Goal: Find specific page/section: Find specific page/section

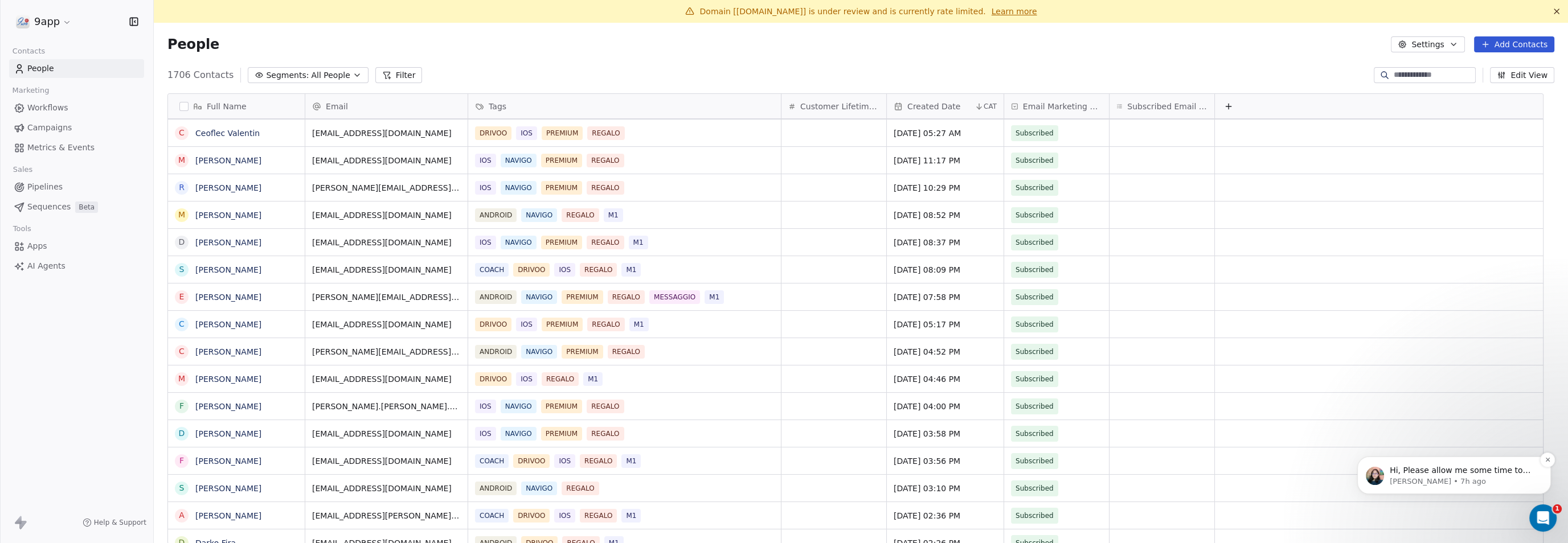
click at [1463, 480] on p "[PERSON_NAME] • 7h ago" at bounding box center [1464, 481] width 147 height 10
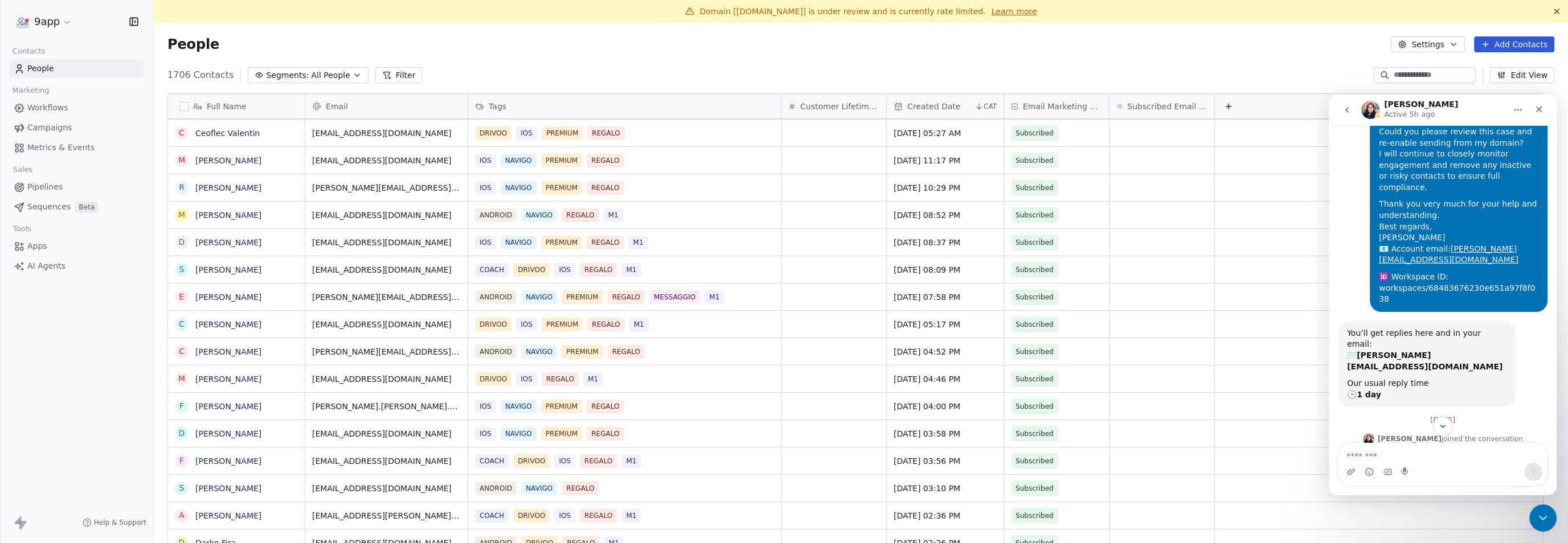
scroll to position [253, 0]
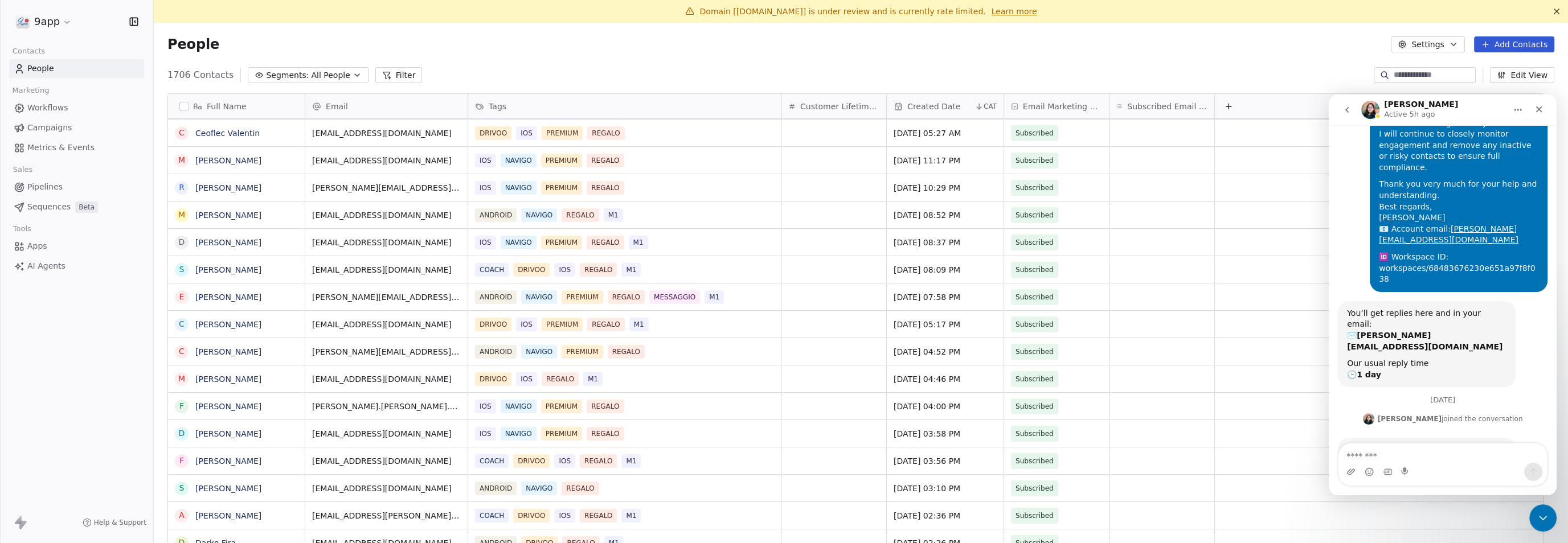
click at [832, 38] on div "People Settings Add Contacts" at bounding box center [861, 44] width 1387 height 16
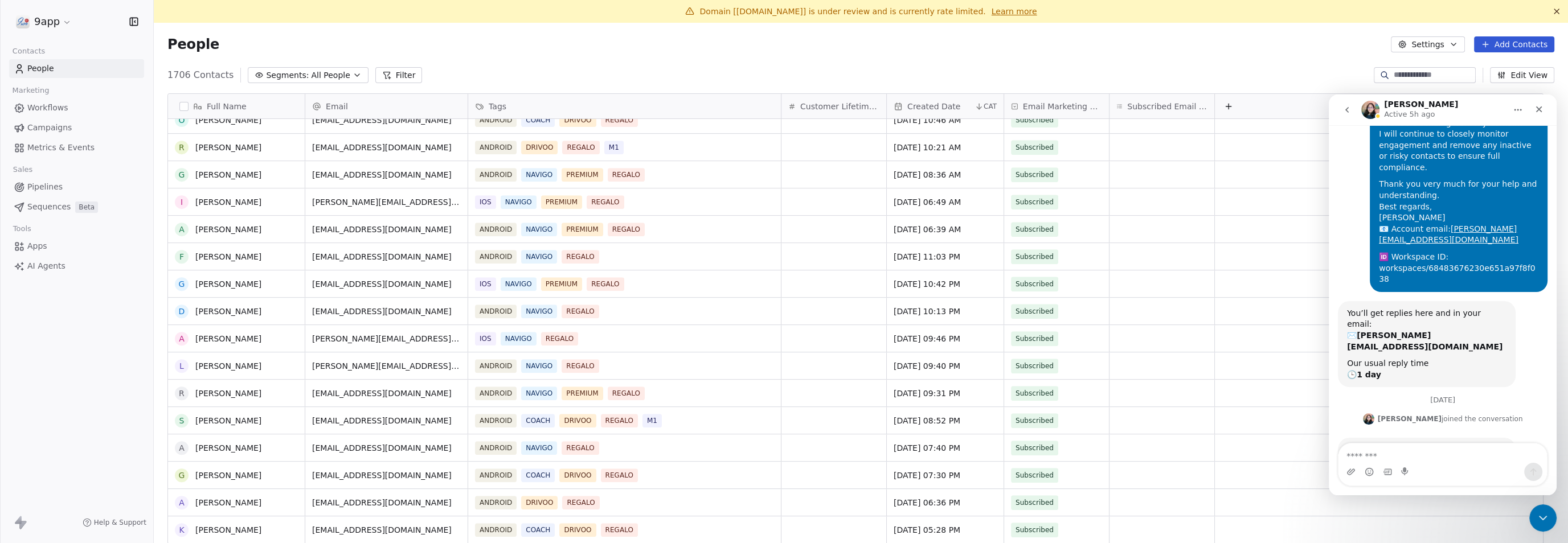
scroll to position [996, 0]
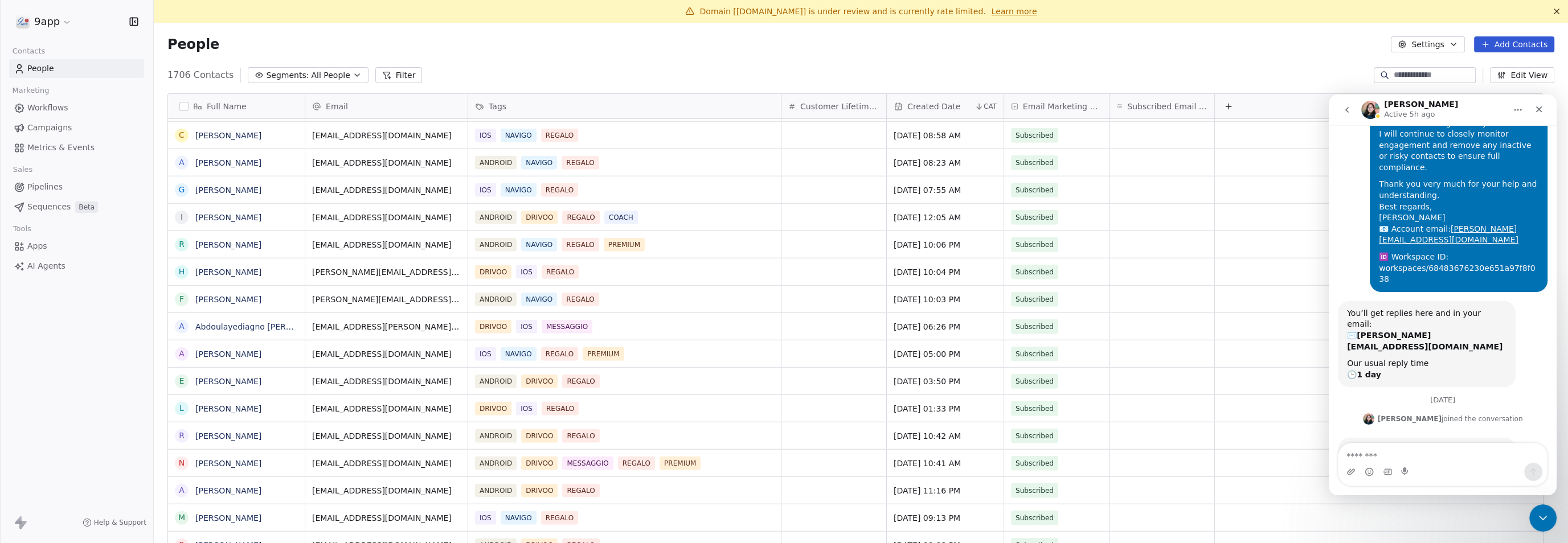
click at [382, 75] on icon at bounding box center [387, 75] width 9 height 9
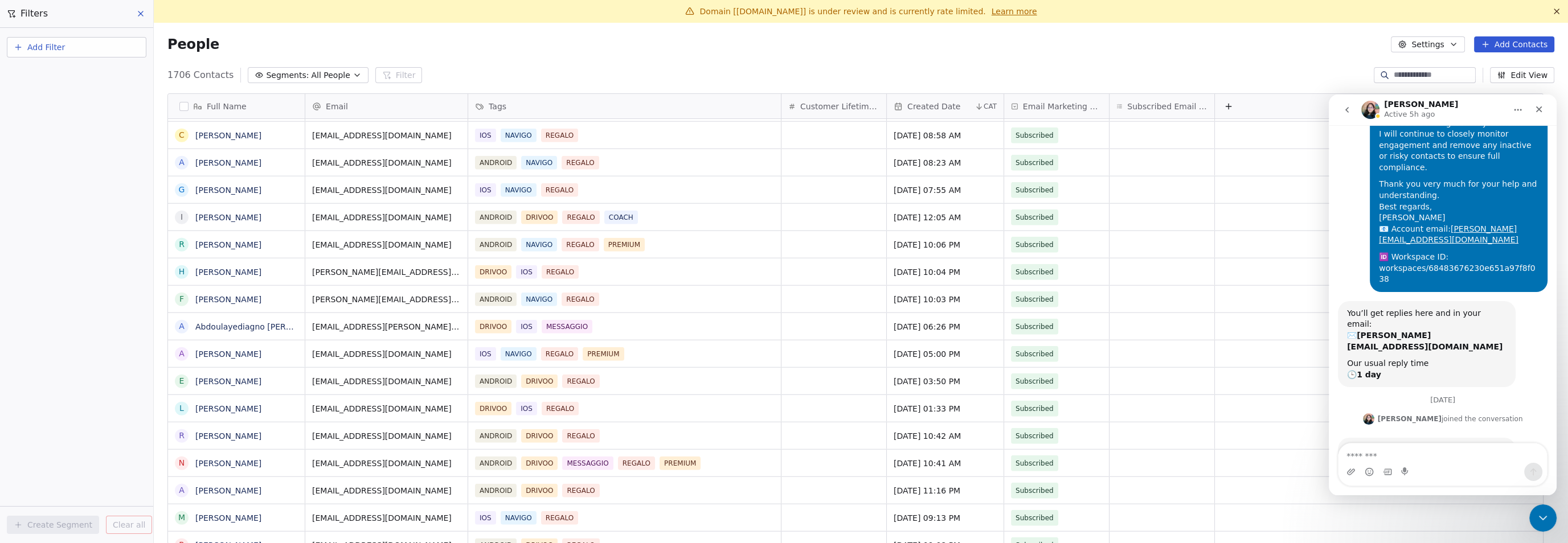
click at [61, 50] on span "Add Filter" at bounding box center [47, 47] width 38 height 12
click at [52, 77] on span "Contact properties" at bounding box center [56, 74] width 74 height 12
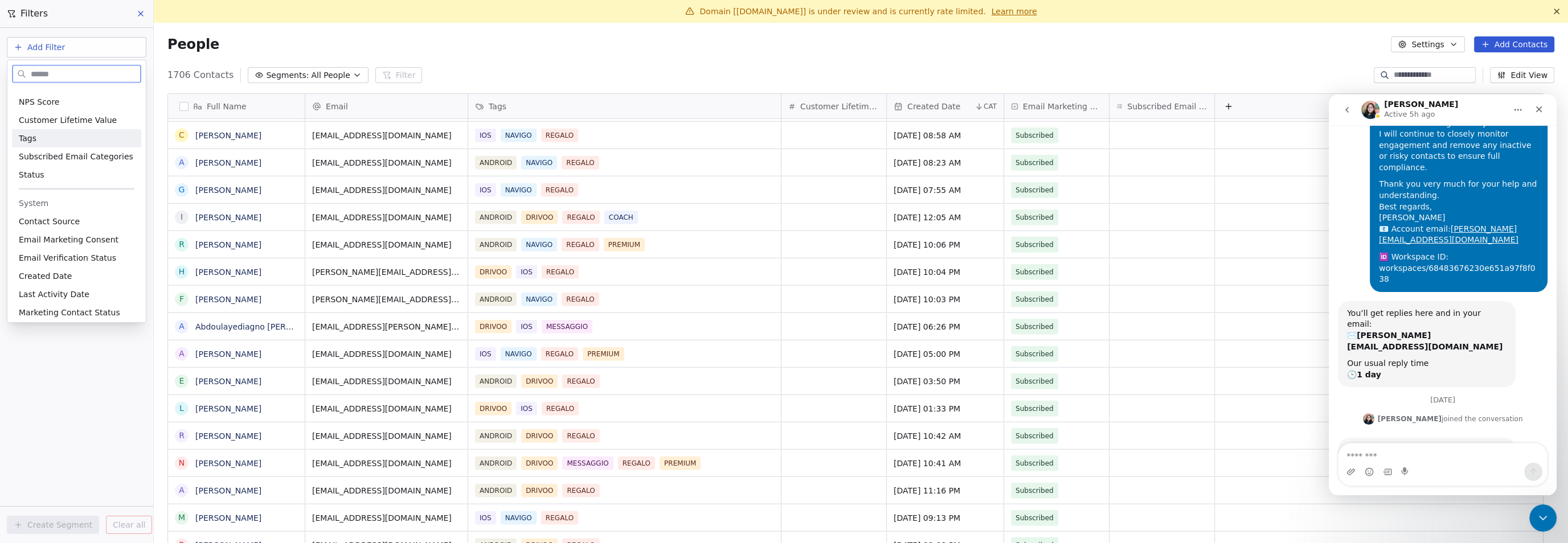
click at [41, 141] on div "Tags" at bounding box center [77, 138] width 115 height 11
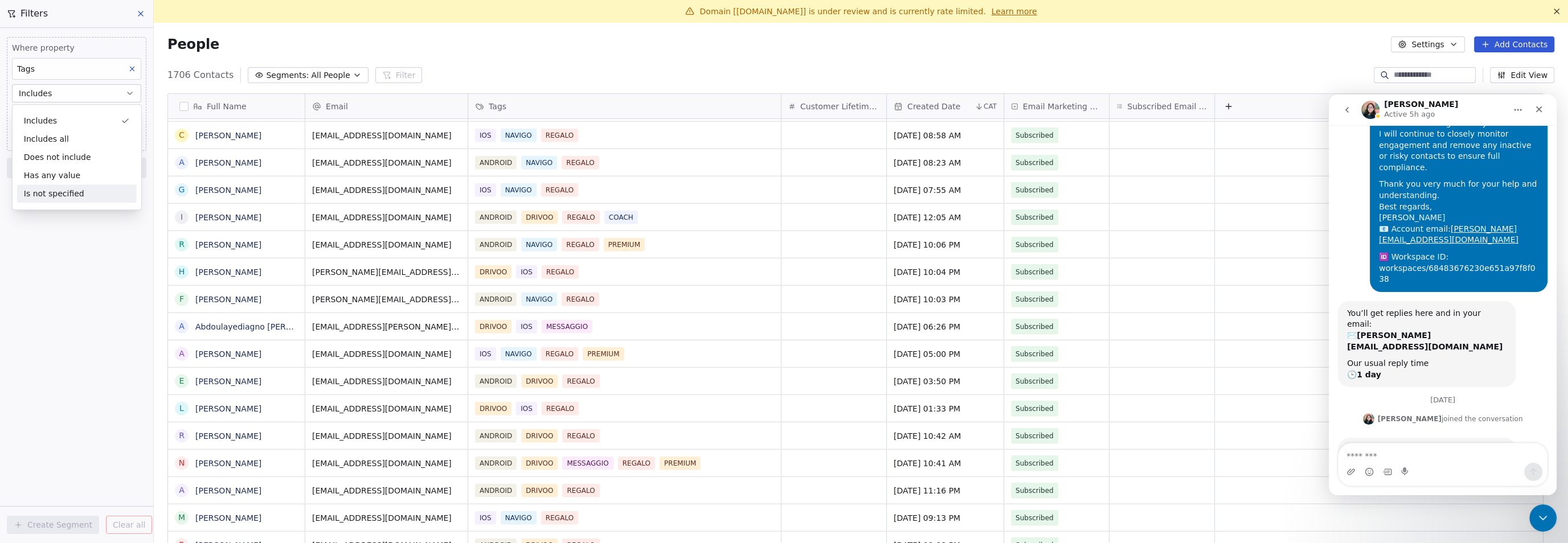
click at [48, 289] on div "Where property Tags Includes Select Tags Add filter to this group Add another f…" at bounding box center [77, 285] width 153 height 515
click at [42, 117] on body "9app Contacts People Marketing Workflows Campaigns Metrics & Events Sales Pipel…" at bounding box center [784, 271] width 1568 height 543
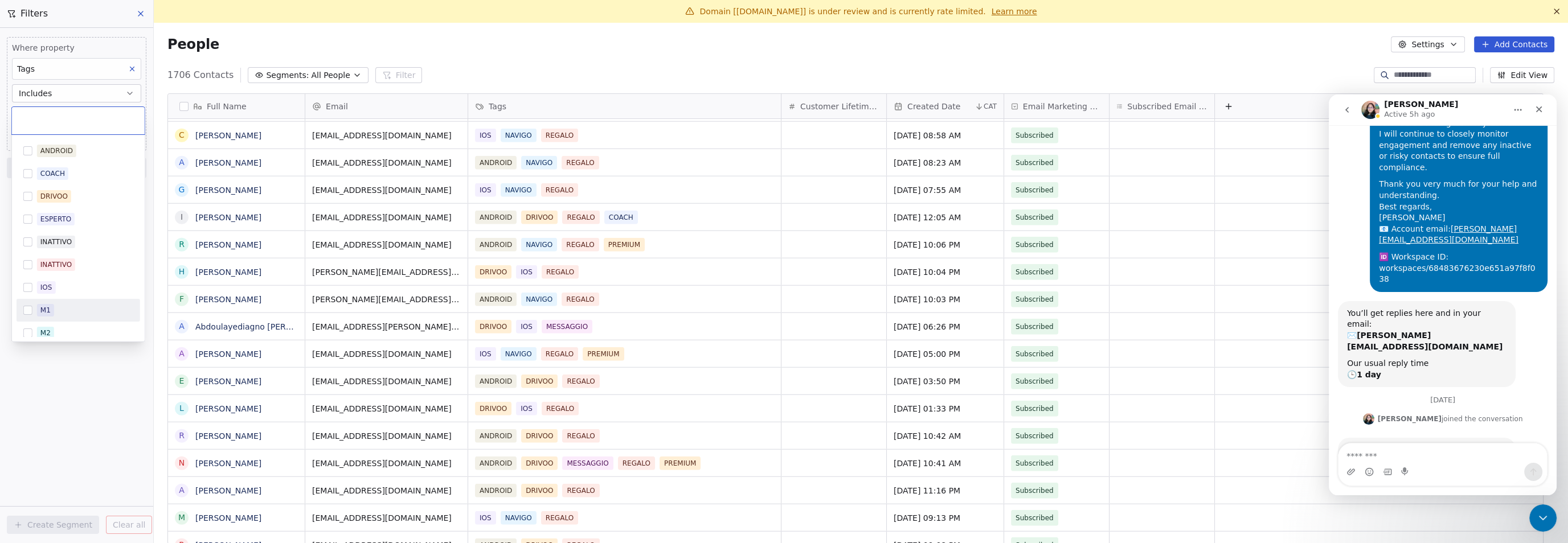
click at [62, 303] on div "M1" at bounding box center [78, 310] width 123 height 18
click at [66, 368] on html "9app Contacts People Marketing Workflows Campaigns Metrics & Events Sales Pipel…" at bounding box center [784, 271] width 1568 height 543
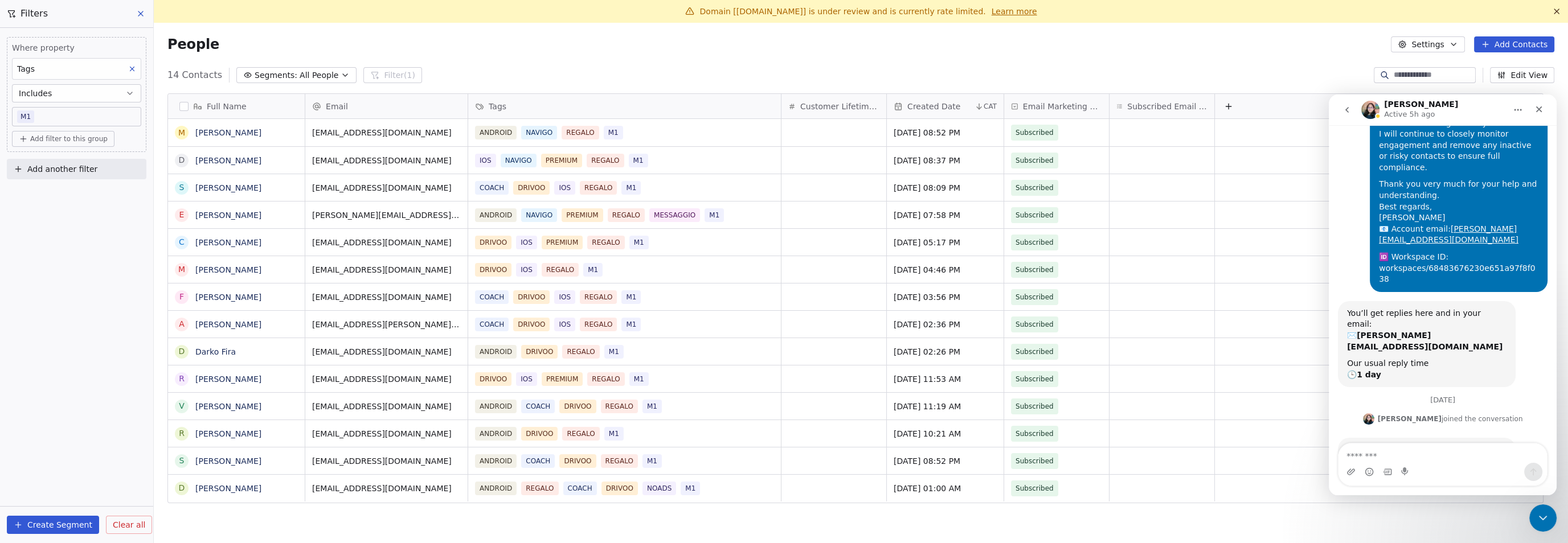
click at [132, 63] on button at bounding box center [132, 69] width 15 height 15
